Goal: Task Accomplishment & Management: Complete application form

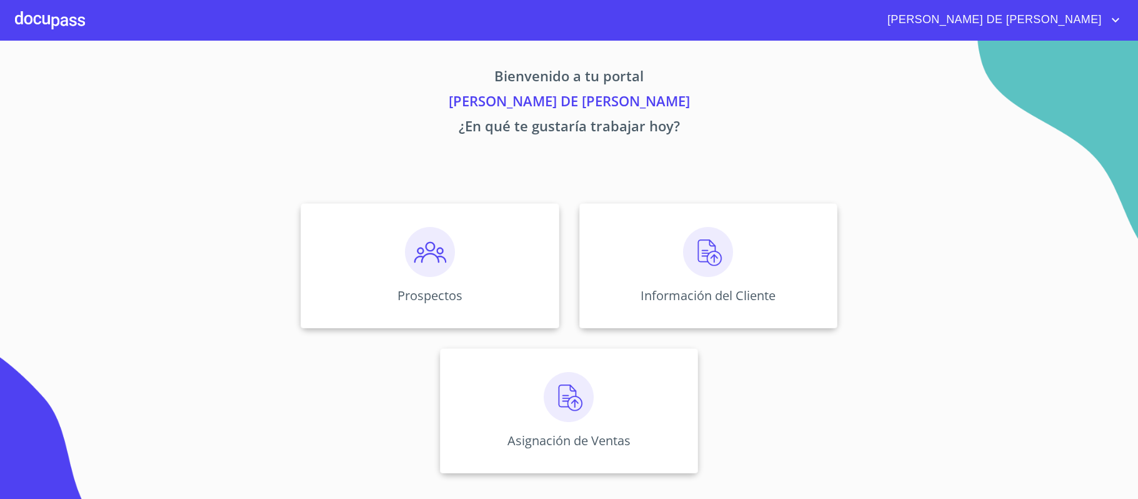
click at [508, 429] on div "Asignación de Ventas" at bounding box center [569, 410] width 258 height 125
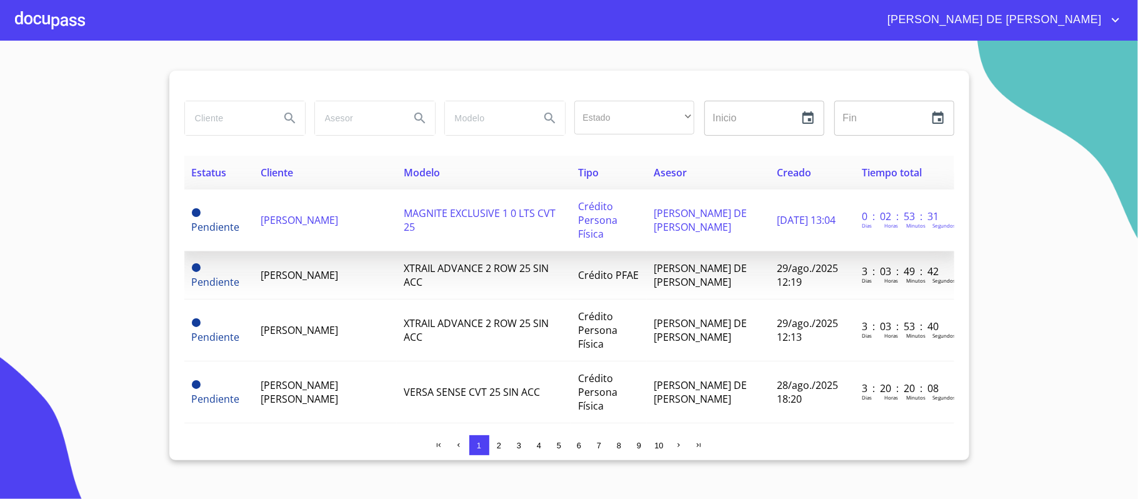
click at [338, 216] on span "[PERSON_NAME]" at bounding box center [300, 220] width 78 height 14
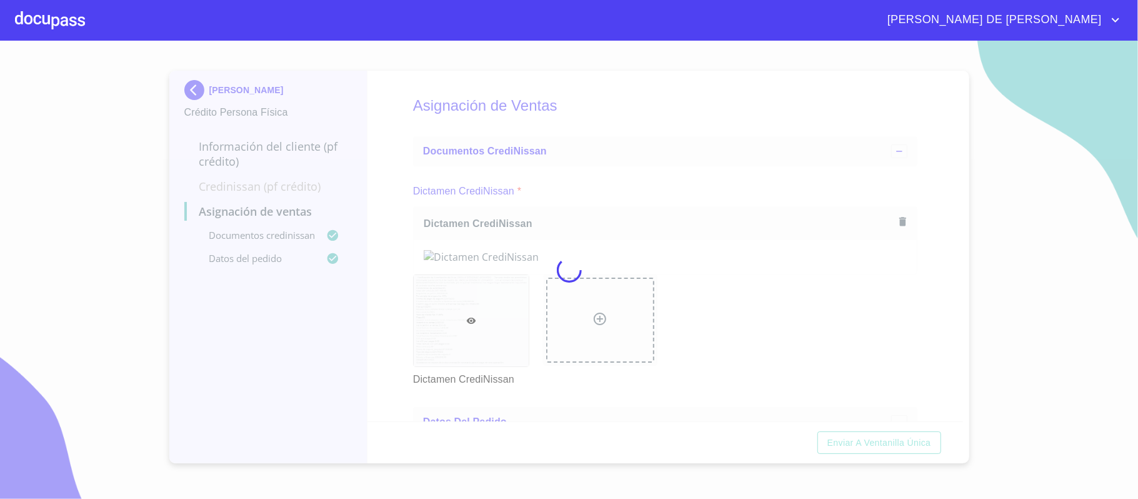
click at [398, 228] on div at bounding box center [569, 270] width 1138 height 458
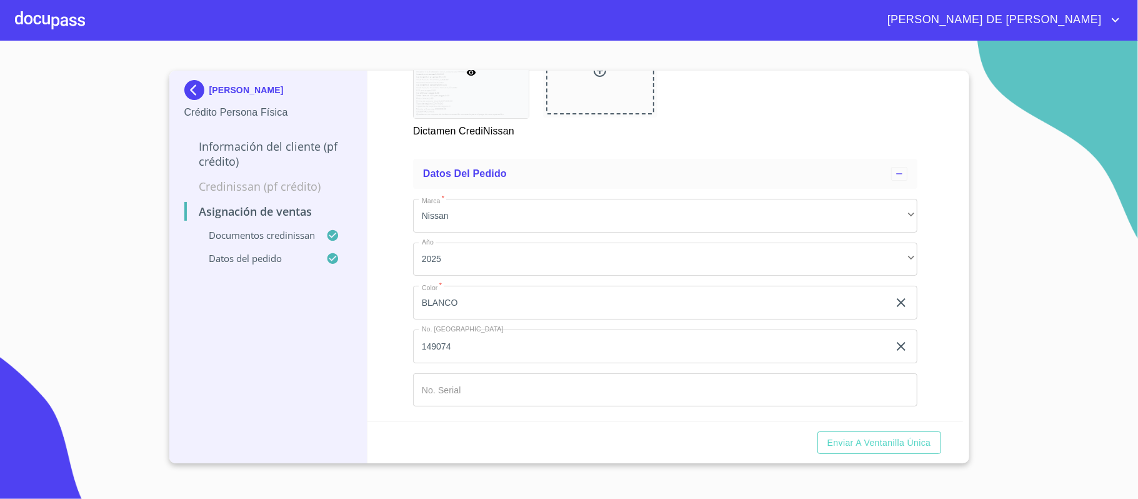
scroll to position [731, 0]
click at [488, 319] on input "Marca   *" at bounding box center [651, 303] width 476 height 34
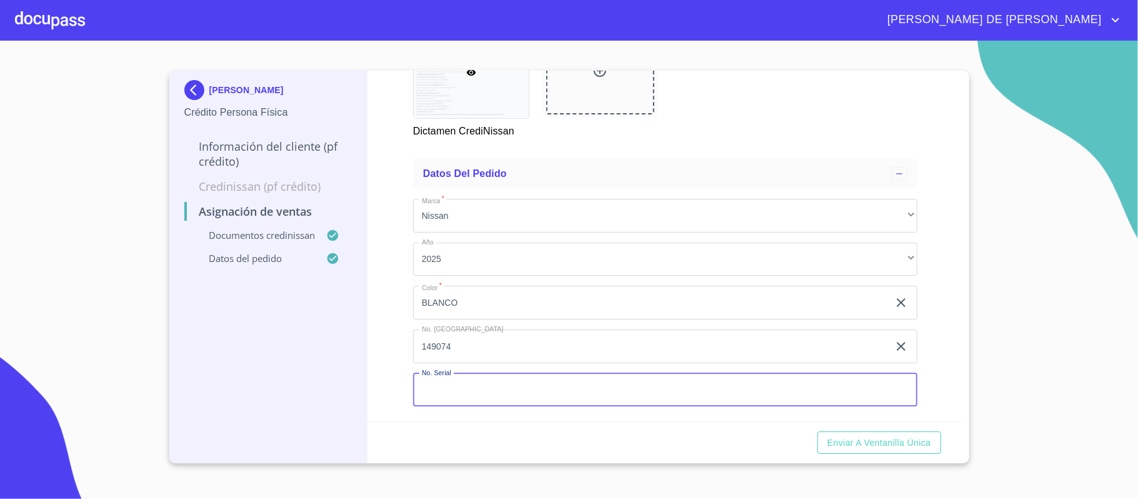
paste input "MDHBD0FA5SG00376"
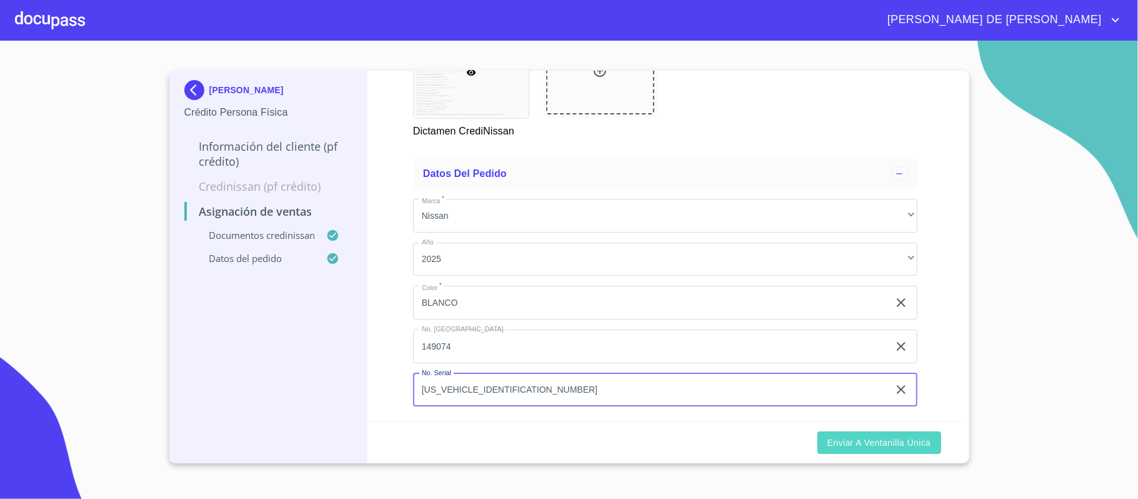
type input "[US_VEHICLE_IDENTIFICATION_NUMBER]"
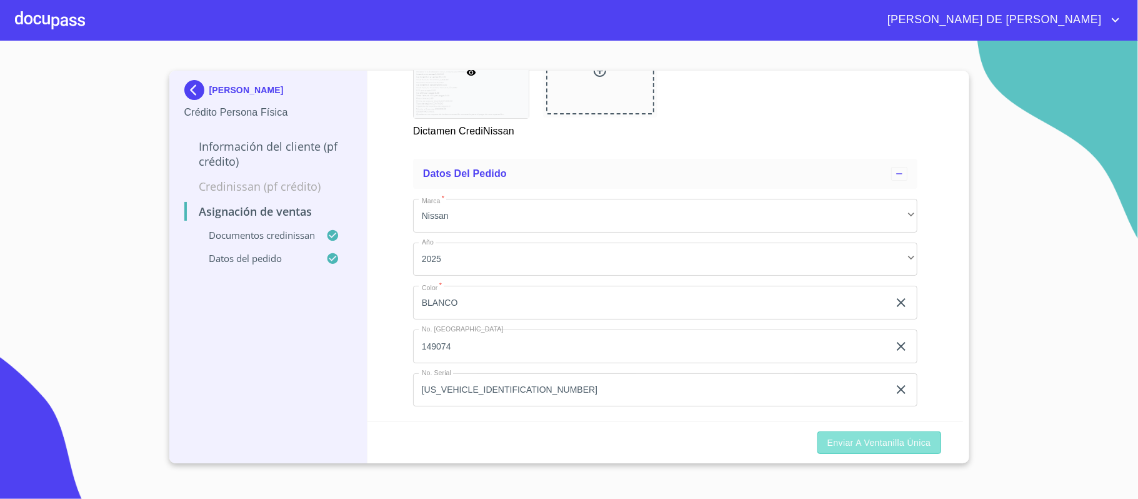
click at [886, 446] on span "Enviar a Ventanilla única" at bounding box center [880, 443] width 104 height 16
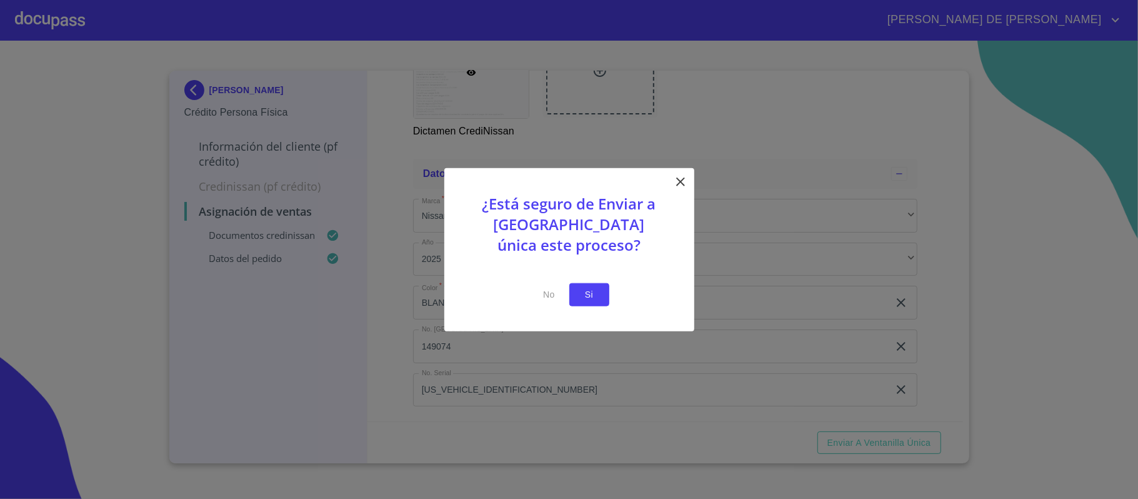
click at [581, 291] on span "Si" at bounding box center [589, 295] width 20 height 16
